Goal: Task Accomplishment & Management: Manage account settings

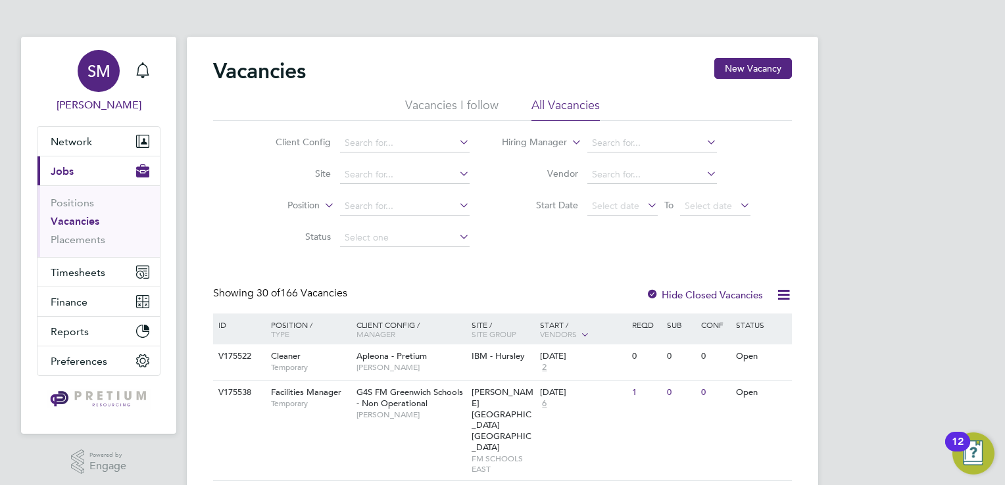
click at [100, 72] on span "SM" at bounding box center [98, 70] width 23 height 17
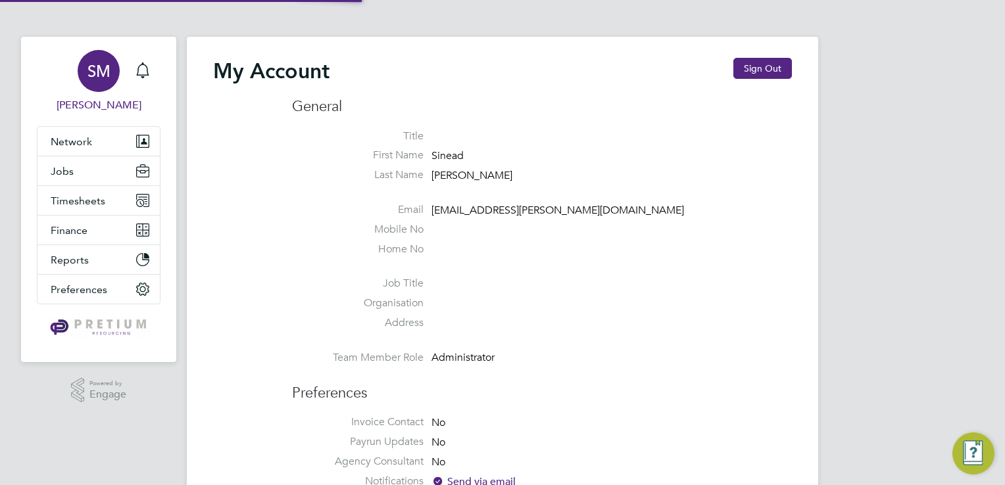
type input "[EMAIL_ADDRESS][PERSON_NAME][DOMAIN_NAME]"
click at [747, 75] on button "Sign Out" at bounding box center [762, 68] width 59 height 21
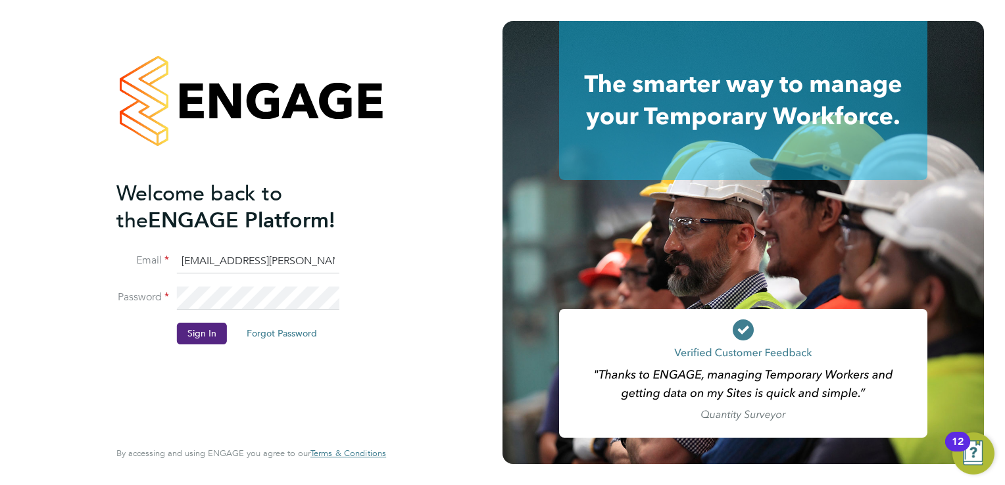
click at [277, 266] on input "[EMAIL_ADDRESS][PERSON_NAME][DOMAIN_NAME]" at bounding box center [258, 262] width 162 height 24
type input "[EMAIL_ADDRESS][DOMAIN_NAME]"
click at [196, 346] on li "Sign In Forgot Password" at bounding box center [244, 340] width 256 height 34
click at [198, 335] on button "Sign In" at bounding box center [202, 333] width 50 height 21
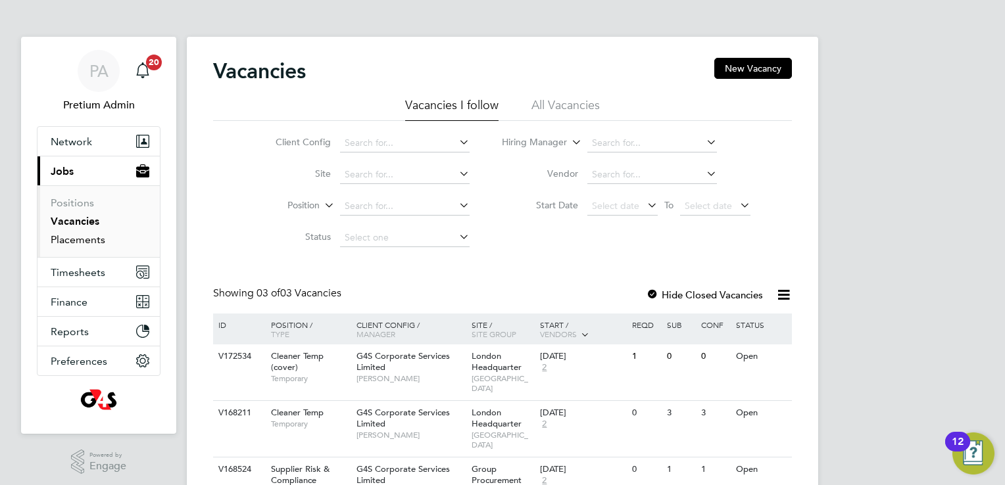
click at [75, 245] on link "Placements" at bounding box center [78, 239] width 55 height 12
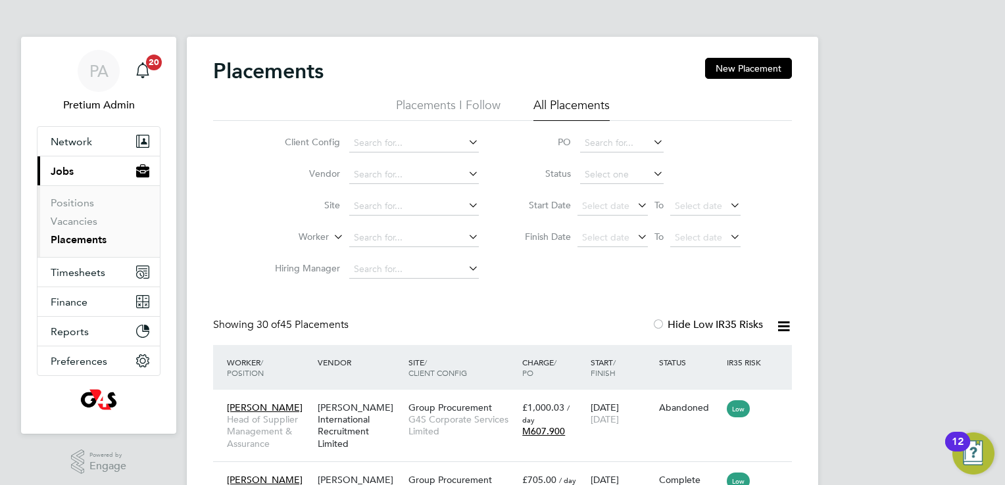
click at [650, 177] on icon at bounding box center [650, 173] width 0 height 18
click at [637, 168] on input at bounding box center [622, 175] width 84 height 18
click at [618, 241] on li "In Progress" at bounding box center [622, 243] width 84 height 17
type input "In Progress"
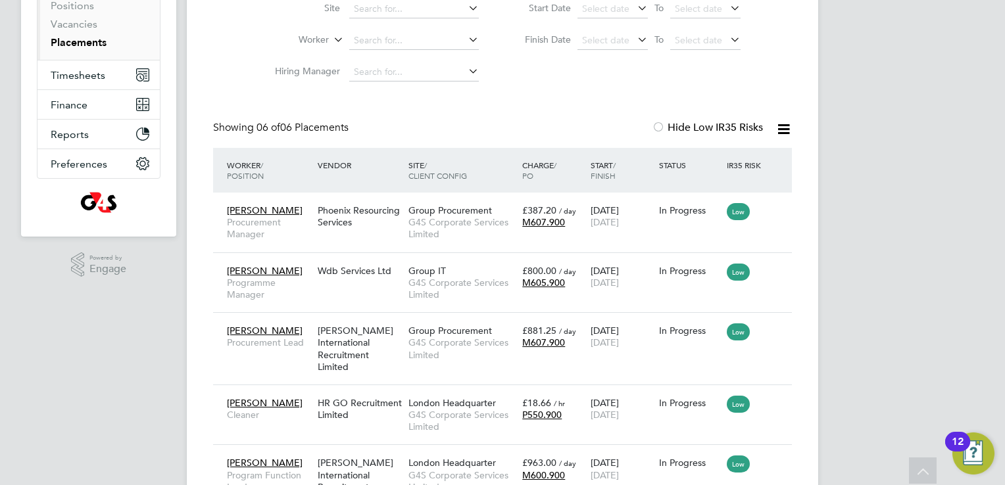
click at [785, 124] on icon at bounding box center [783, 129] width 16 height 16
click at [760, 162] on li "Download Placements Report" at bounding box center [719, 160] width 140 height 18
